Goal: Task Accomplishment & Management: Use online tool/utility

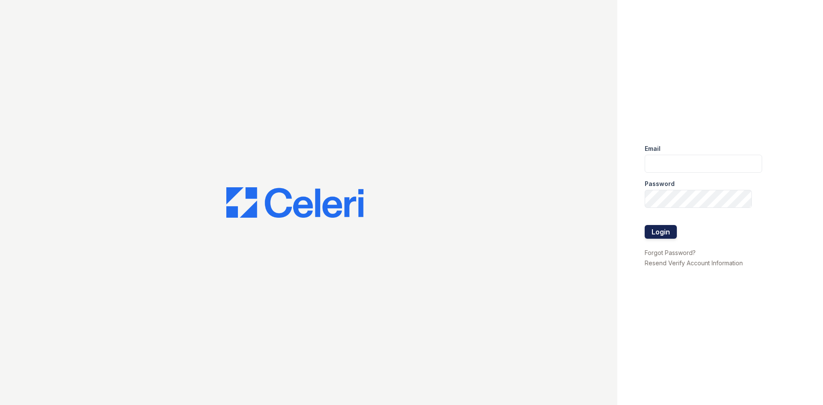
type input "lopez.rosicella@projectmanagementinc.net"
click at [670, 229] on button "Login" at bounding box center [661, 232] width 32 height 14
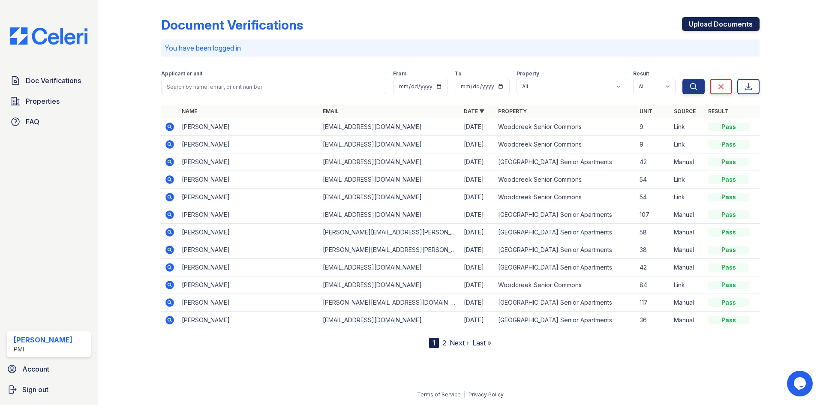
click at [703, 25] on link "Upload Documents" at bounding box center [721, 24] width 78 height 14
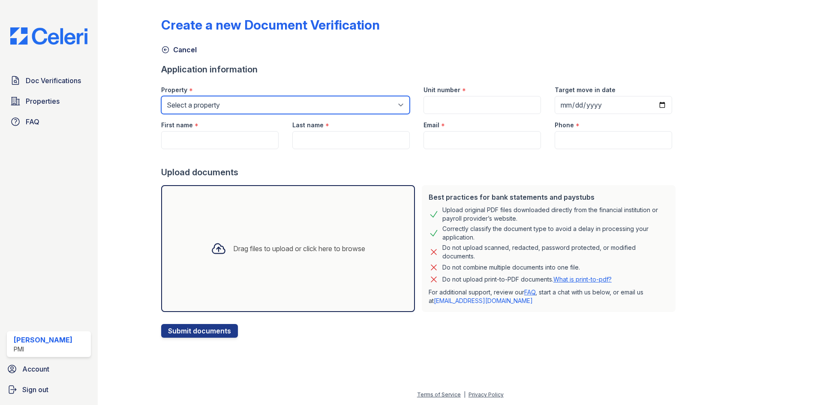
click at [236, 100] on select "Select a property [GEOGRAPHIC_DATA] Senior Apartments [GEOGRAPHIC_DATA] Senior …" at bounding box center [285, 105] width 249 height 18
